Goal: Check status: Check status

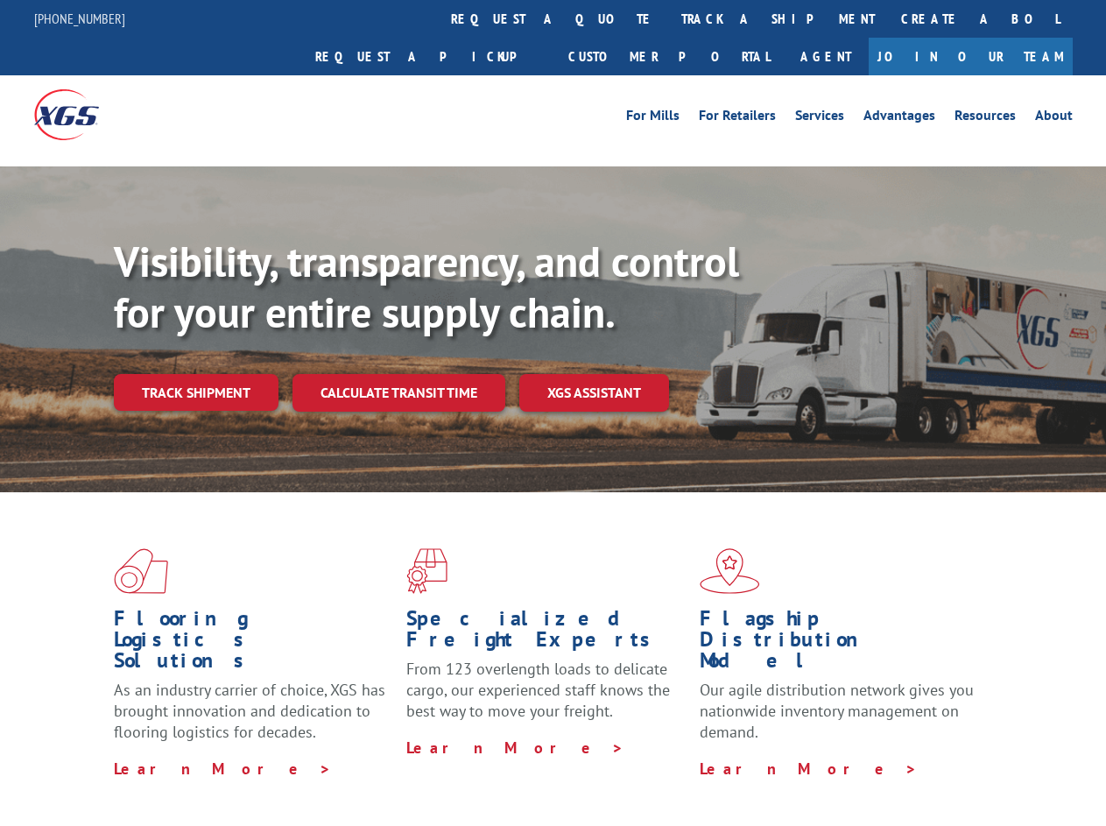
click at [553, 412] on div "Visibility, transparency, and control for your entire supply chain. Track shipm…" at bounding box center [610, 358] width 992 height 244
click at [668, 18] on link "track a shipment" at bounding box center [778, 19] width 220 height 38
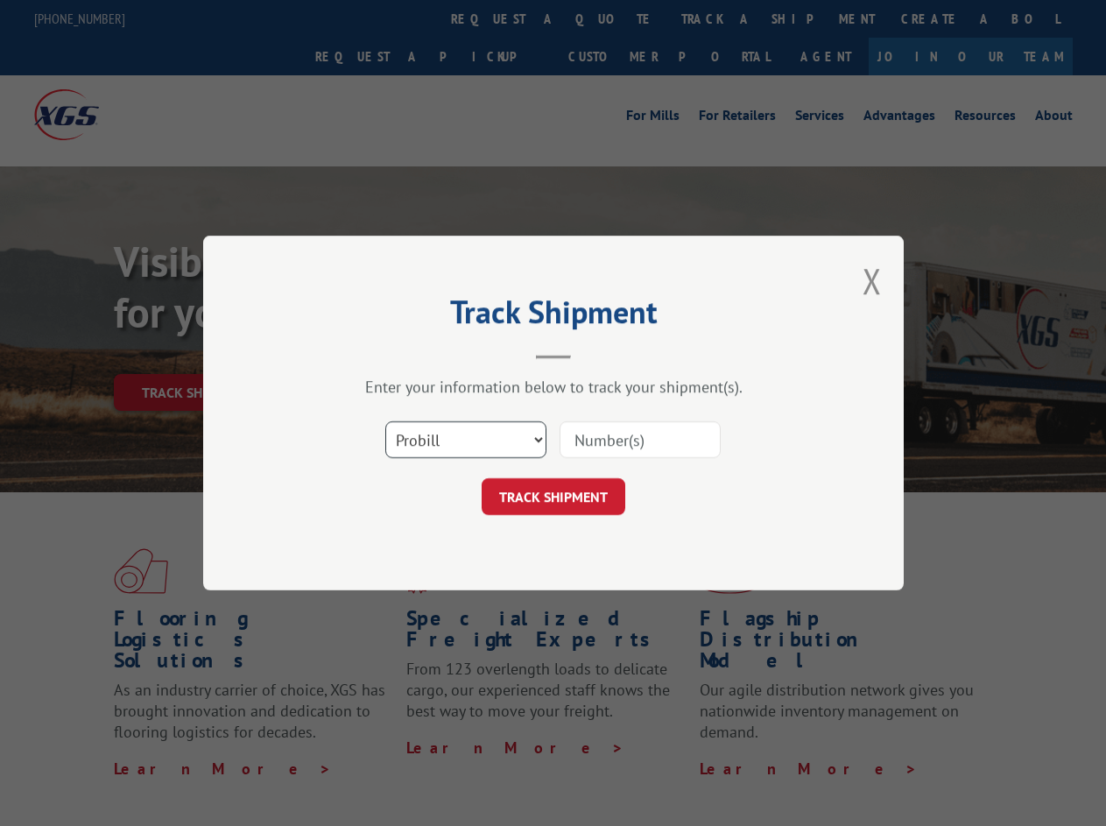
scroll to position [555, 0]
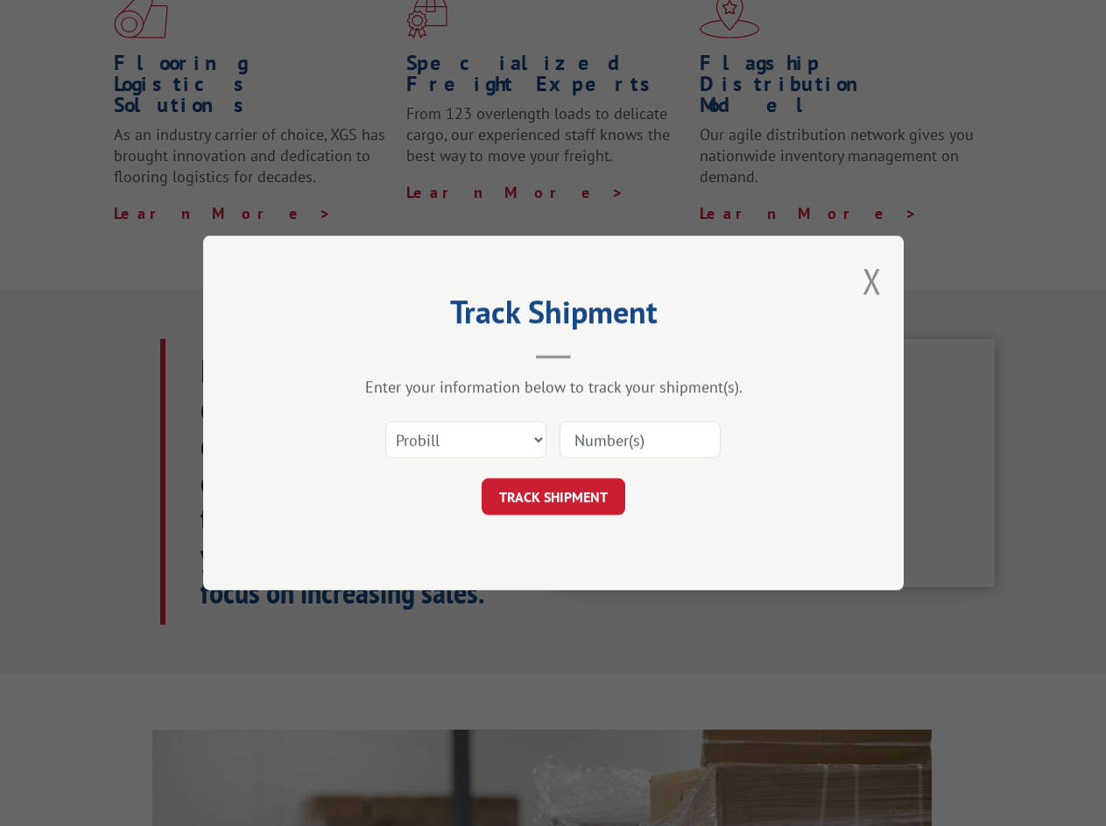
click at [611, 18] on div "Track Shipment Enter your information below to track your shipment(s). Select c…" at bounding box center [553, 413] width 1106 height 826
click at [721, 18] on div "Track Shipment Enter your information below to track your shipment(s). Select c…" at bounding box center [553, 413] width 1106 height 826
click at [195, 354] on div "Track Shipment Enter your information below to track your shipment(s). Select c…" at bounding box center [553, 413] width 1106 height 826
click at [398, 354] on header "Track Shipment" at bounding box center [553, 329] width 525 height 60
click at [595, 354] on header "Track Shipment" at bounding box center [553, 329] width 525 height 60
